Goal: Task Accomplishment & Management: Manage account settings

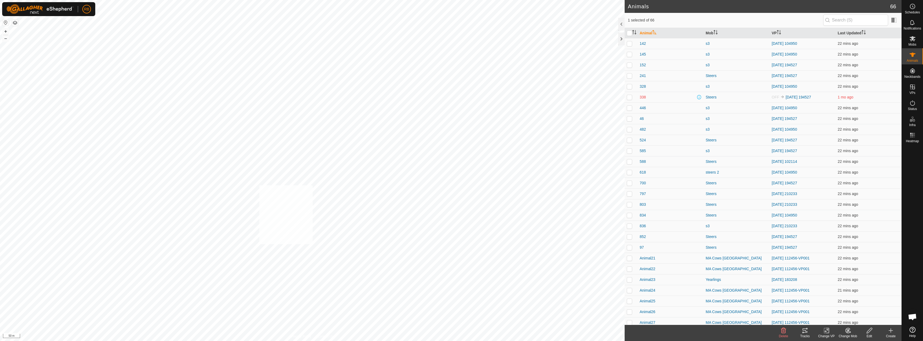
checkbox input "true"
click at [807, 332] on icon at bounding box center [804, 330] width 5 height 4
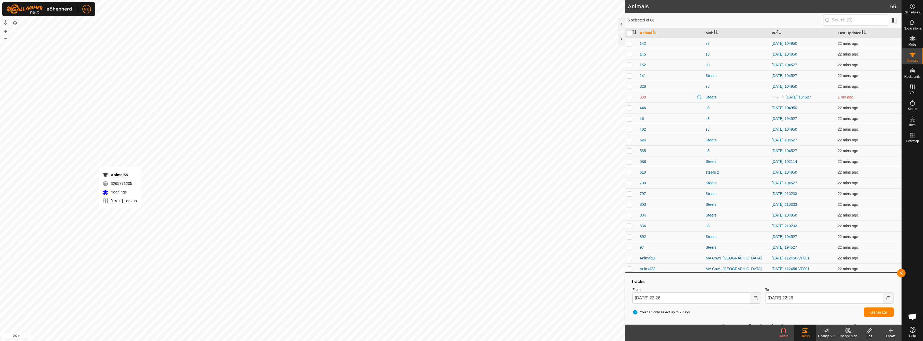
checkbox input "false"
checkbox input "true"
checkbox input "false"
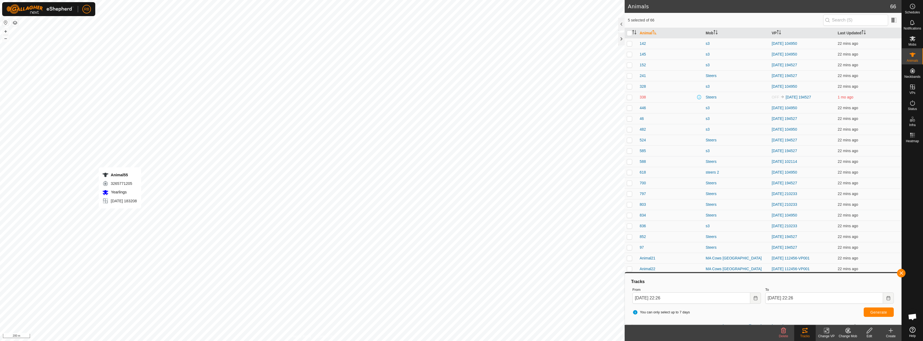
checkbox input "false"
checkbox input "true"
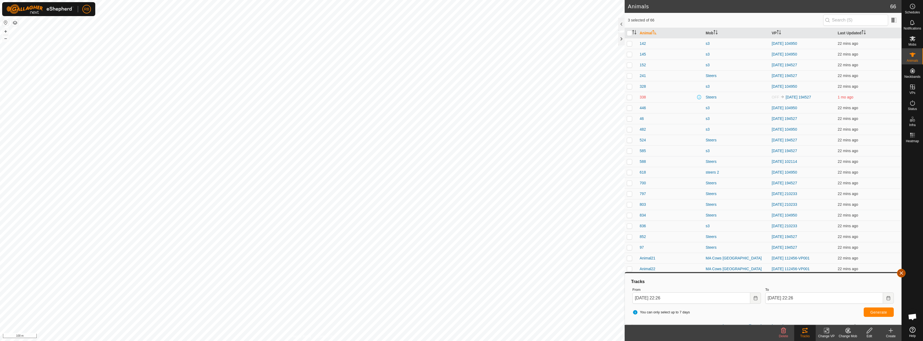
click at [901, 271] on button "button" at bounding box center [901, 273] width 9 height 9
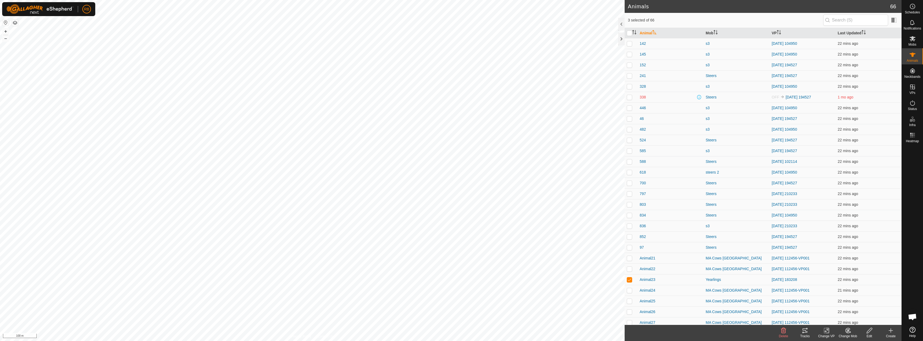
click at [807, 334] on div "Tracks" at bounding box center [804, 336] width 21 height 5
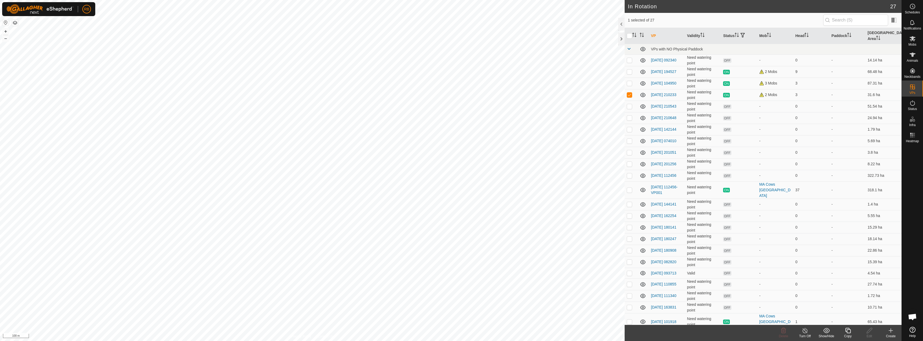
checkbox input "true"
checkbox input "false"
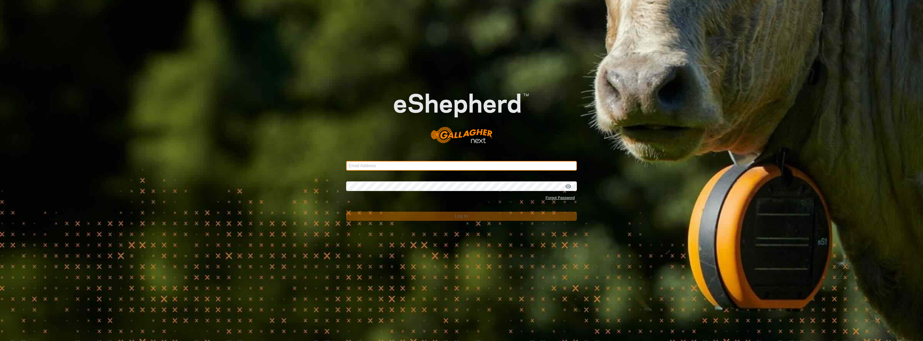
type input "[EMAIL_ADDRESS][DOMAIN_NAME]"
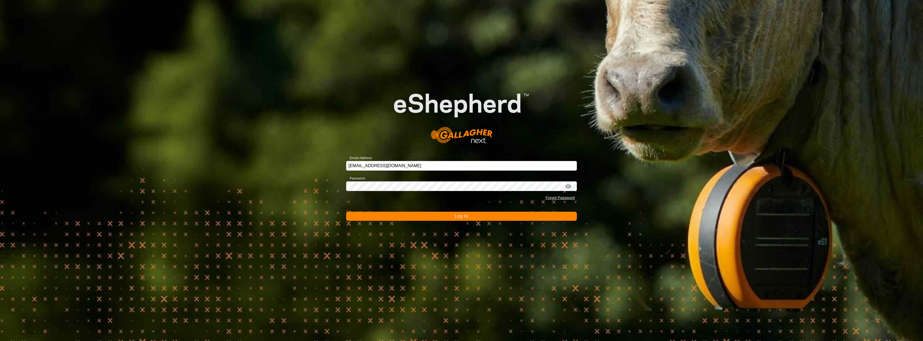
click at [372, 213] on button "Log In" at bounding box center [461, 216] width 231 height 9
